Goal: Task Accomplishment & Management: Manage account settings

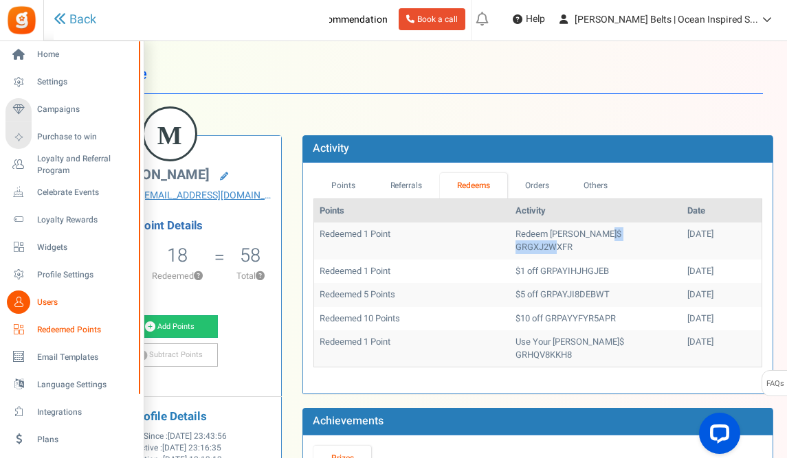
click at [71, 329] on span "Redeemed Points" at bounding box center [85, 330] width 96 height 12
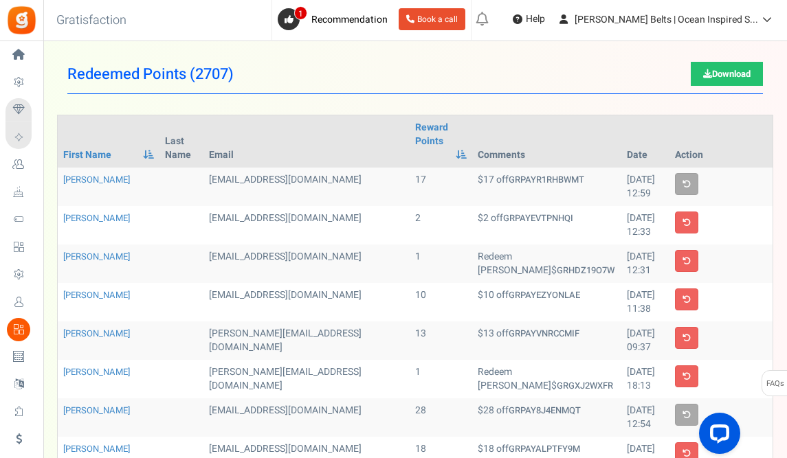
click at [201, 76] on span "2707" at bounding box center [211, 74] width 33 height 22
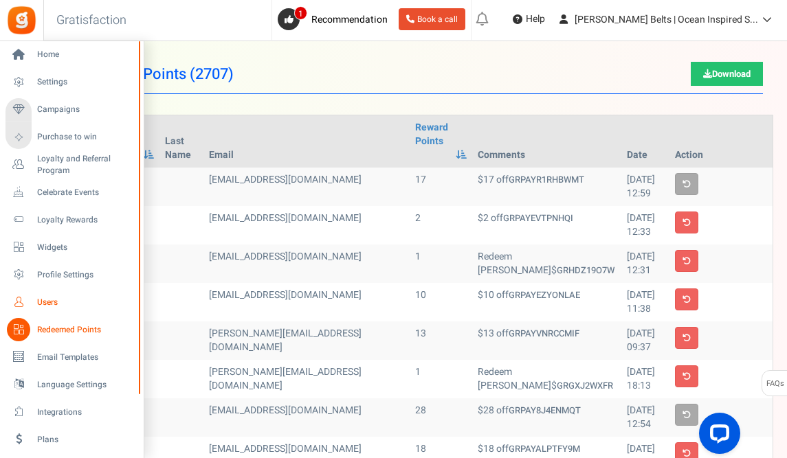
click at [56, 302] on span "Users" at bounding box center [85, 303] width 96 height 12
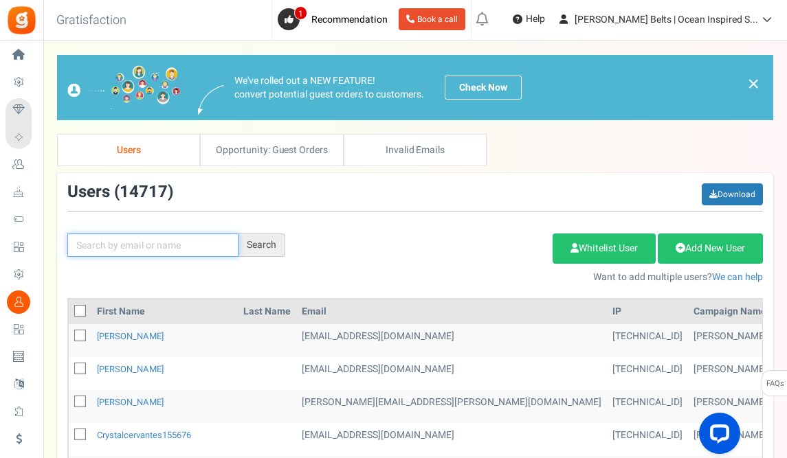
click at [120, 250] on input "text" at bounding box center [152, 245] width 171 height 23
click at [106, 242] on input "text" at bounding box center [152, 245] width 171 height 23
paste input "[EMAIL_ADDRESS][DOMAIN_NAME]"
type input "[EMAIL_ADDRESS][DOMAIN_NAME]"
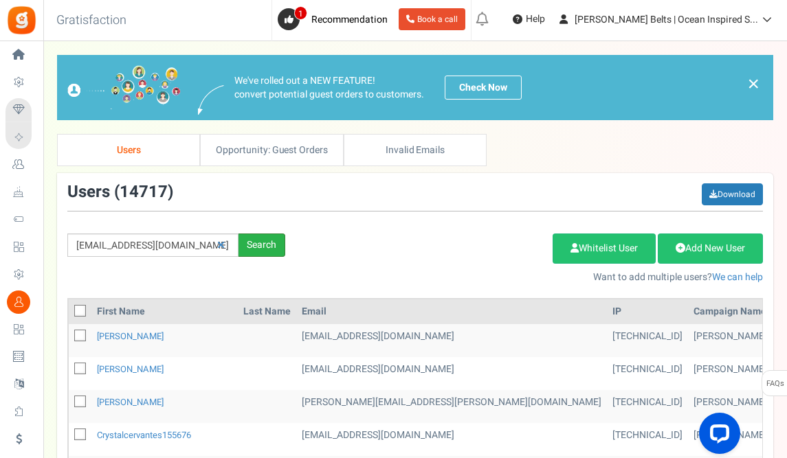
click at [256, 250] on div "Search" at bounding box center [262, 245] width 47 height 23
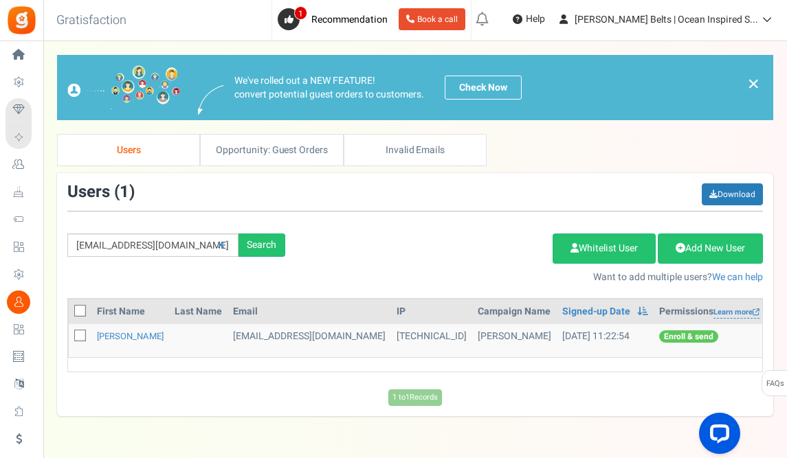
click at [455, 208] on div "Users ( 1 ) Download" at bounding box center [415, 198] width 696 height 28
click at [164, 335] on link "[PERSON_NAME]" at bounding box center [130, 336] width 67 height 13
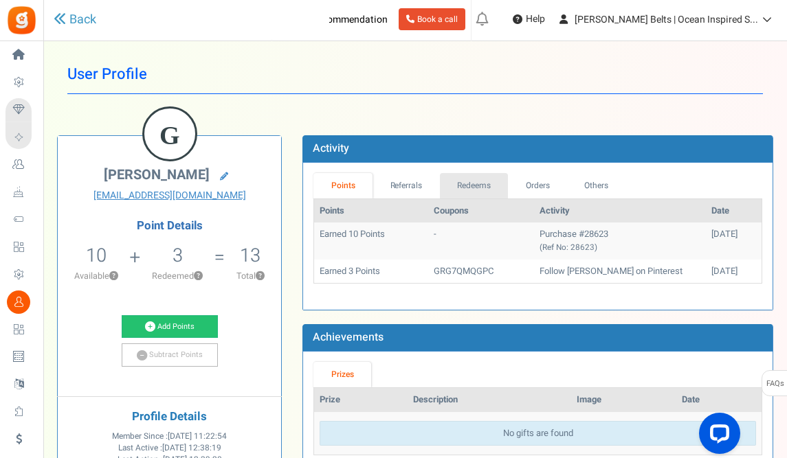
click at [472, 185] on link "Redeems" at bounding box center [474, 185] width 69 height 25
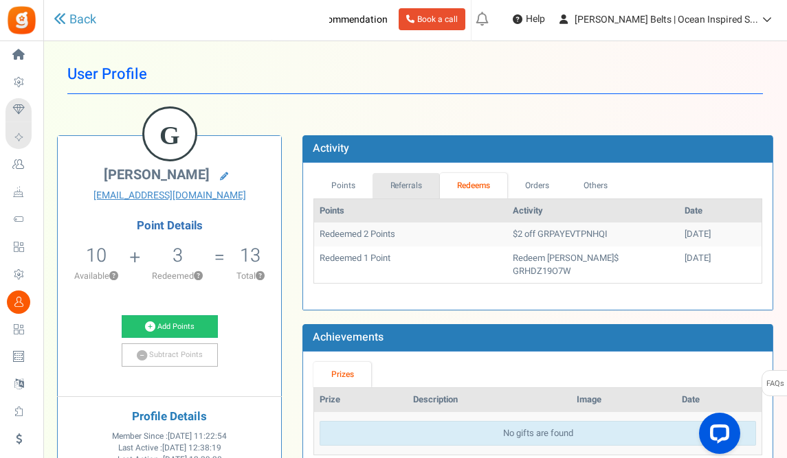
click at [422, 185] on link "Referrals" at bounding box center [406, 185] width 67 height 25
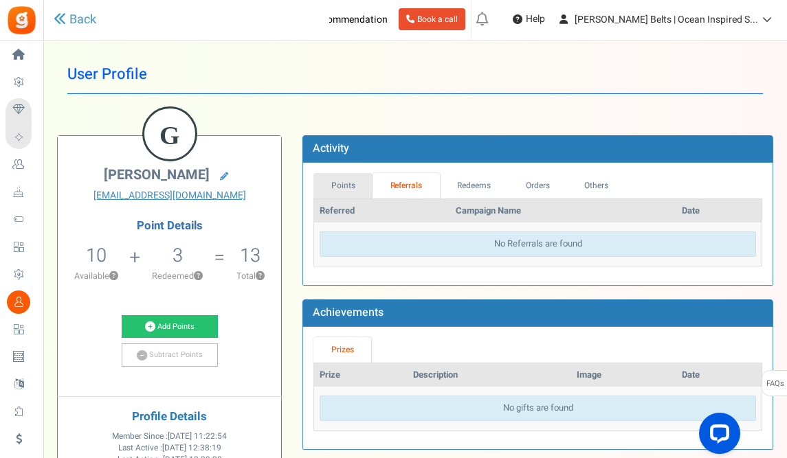
click at [352, 184] on link "Points" at bounding box center [342, 185] width 59 height 25
